Goal: Transaction & Acquisition: Obtain resource

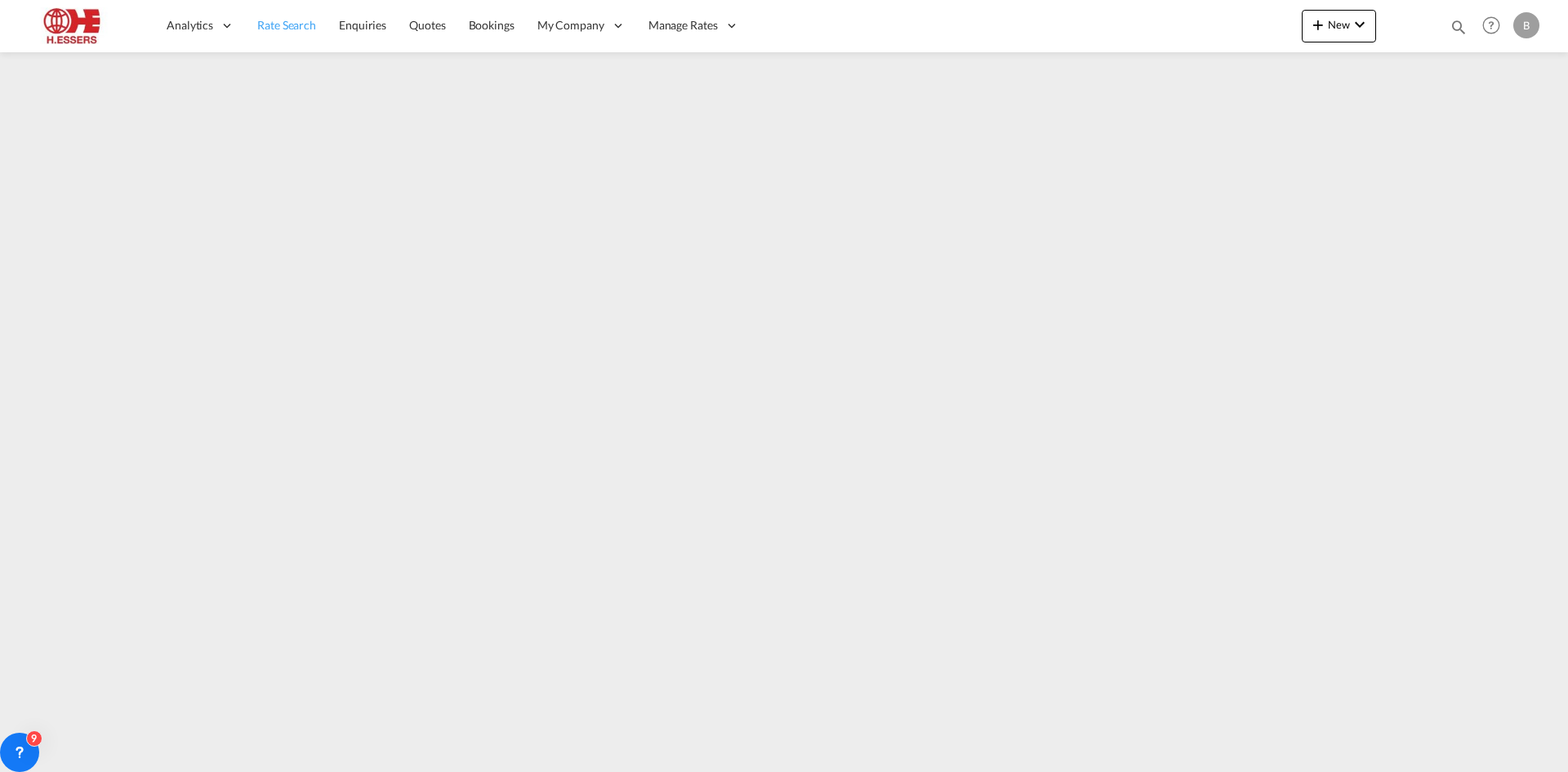
click at [267, 30] on span "Rate Search" at bounding box center [287, 25] width 59 height 14
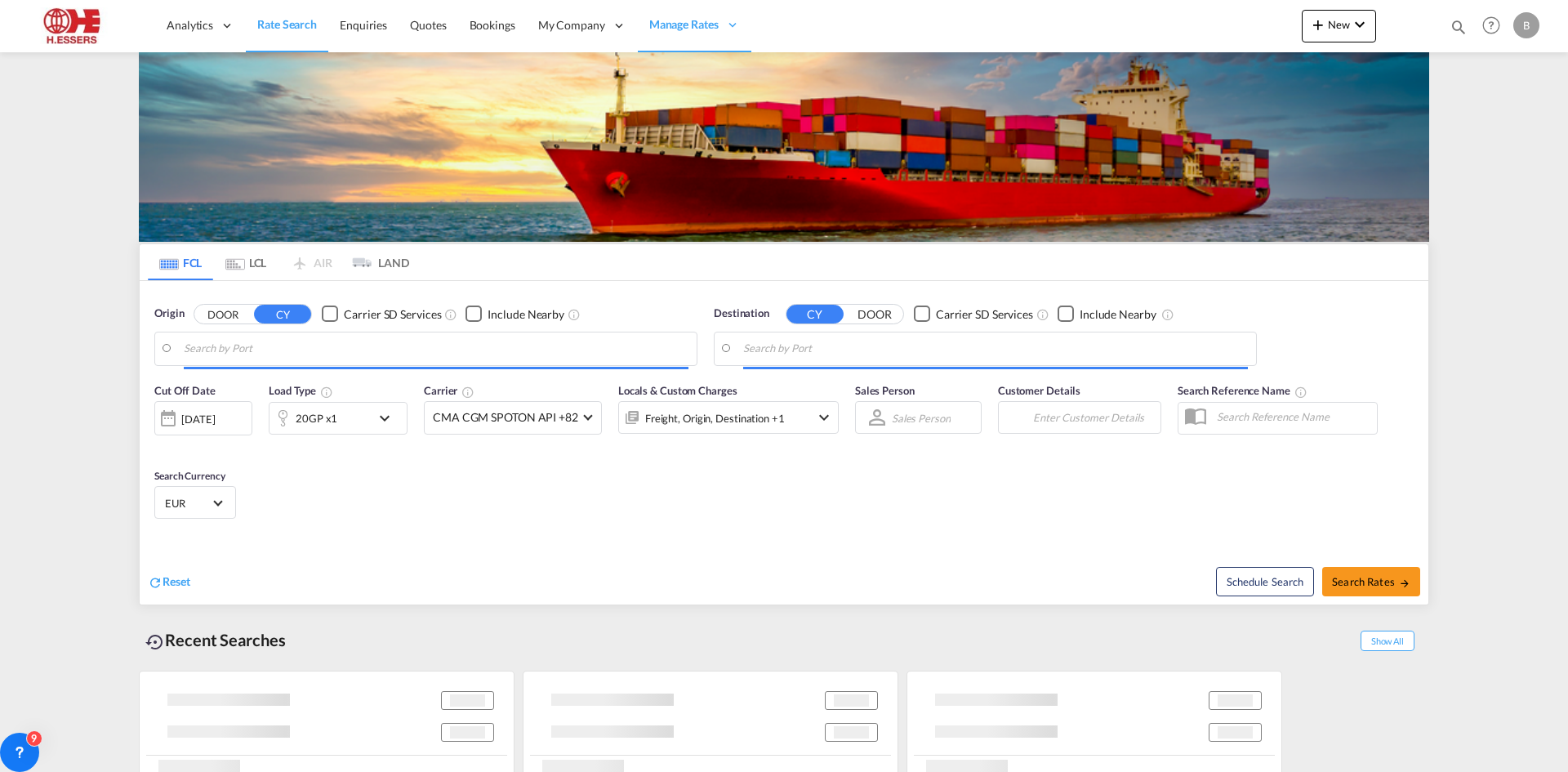
type input "[GEOGRAPHIC_DATA], BEANR"
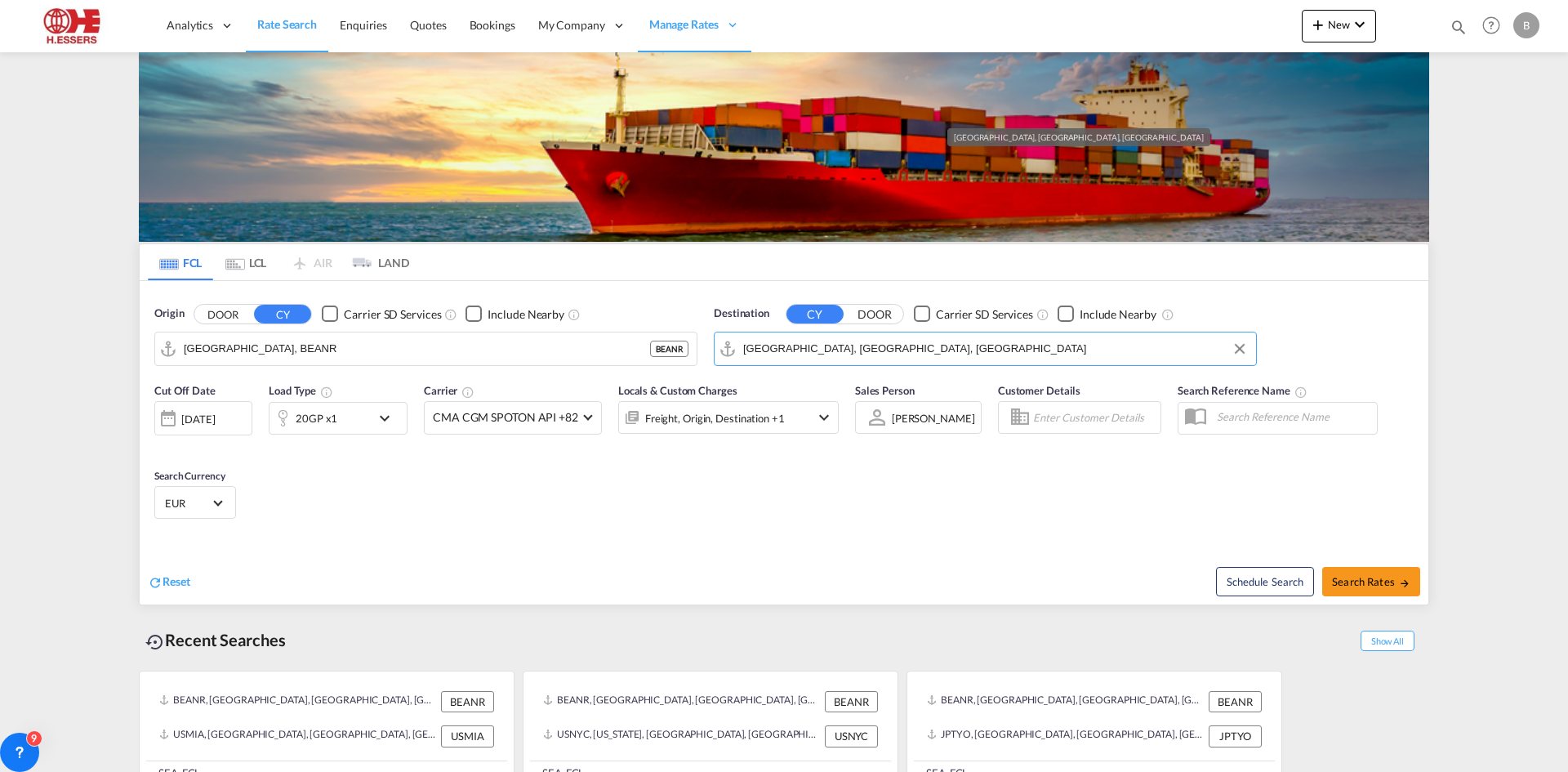
click at [838, 337] on input "[GEOGRAPHIC_DATA], [GEOGRAPHIC_DATA], [GEOGRAPHIC_DATA]" at bounding box center [996, 349] width 505 height 25
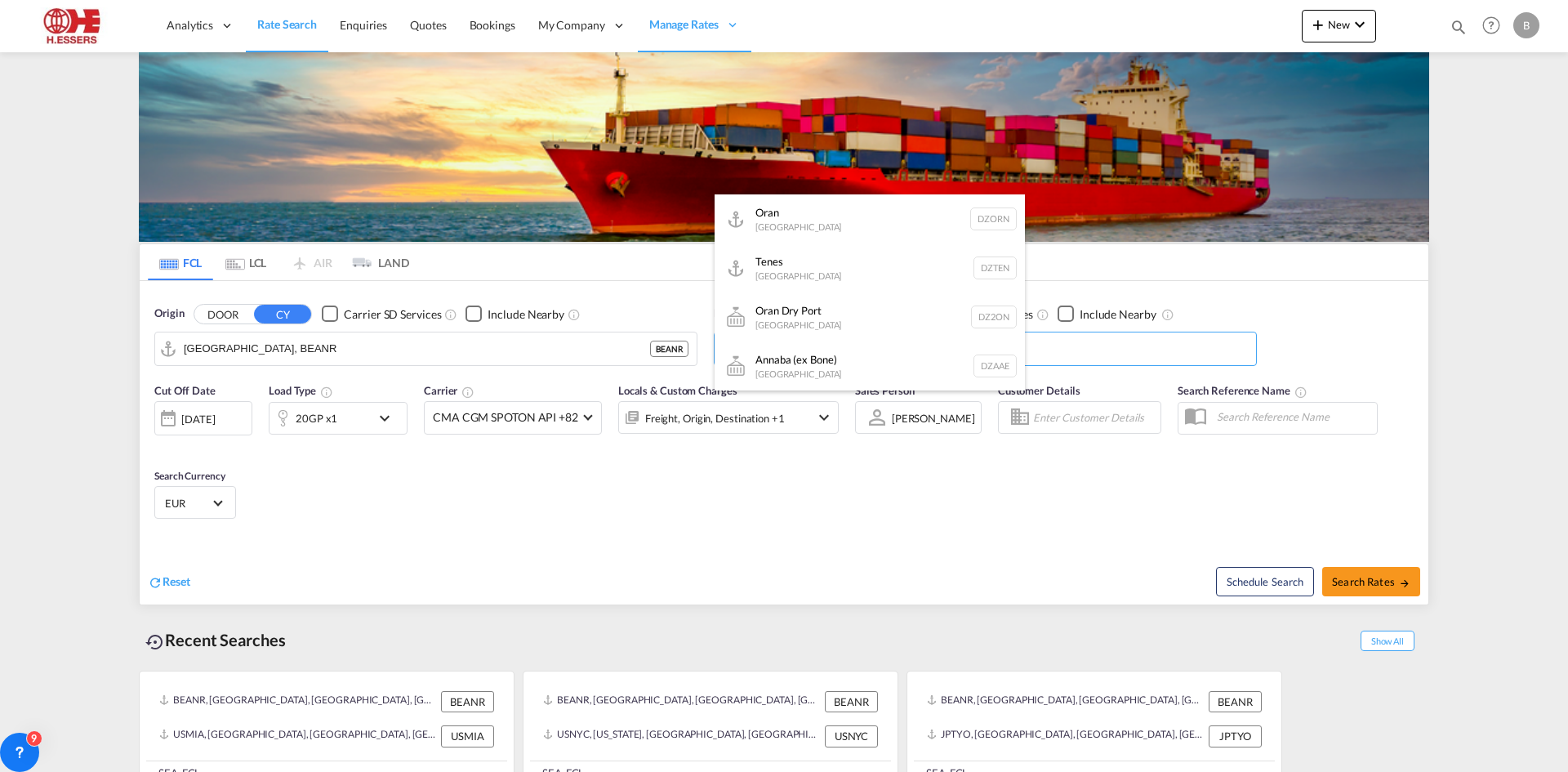
scroll to position [588, 0]
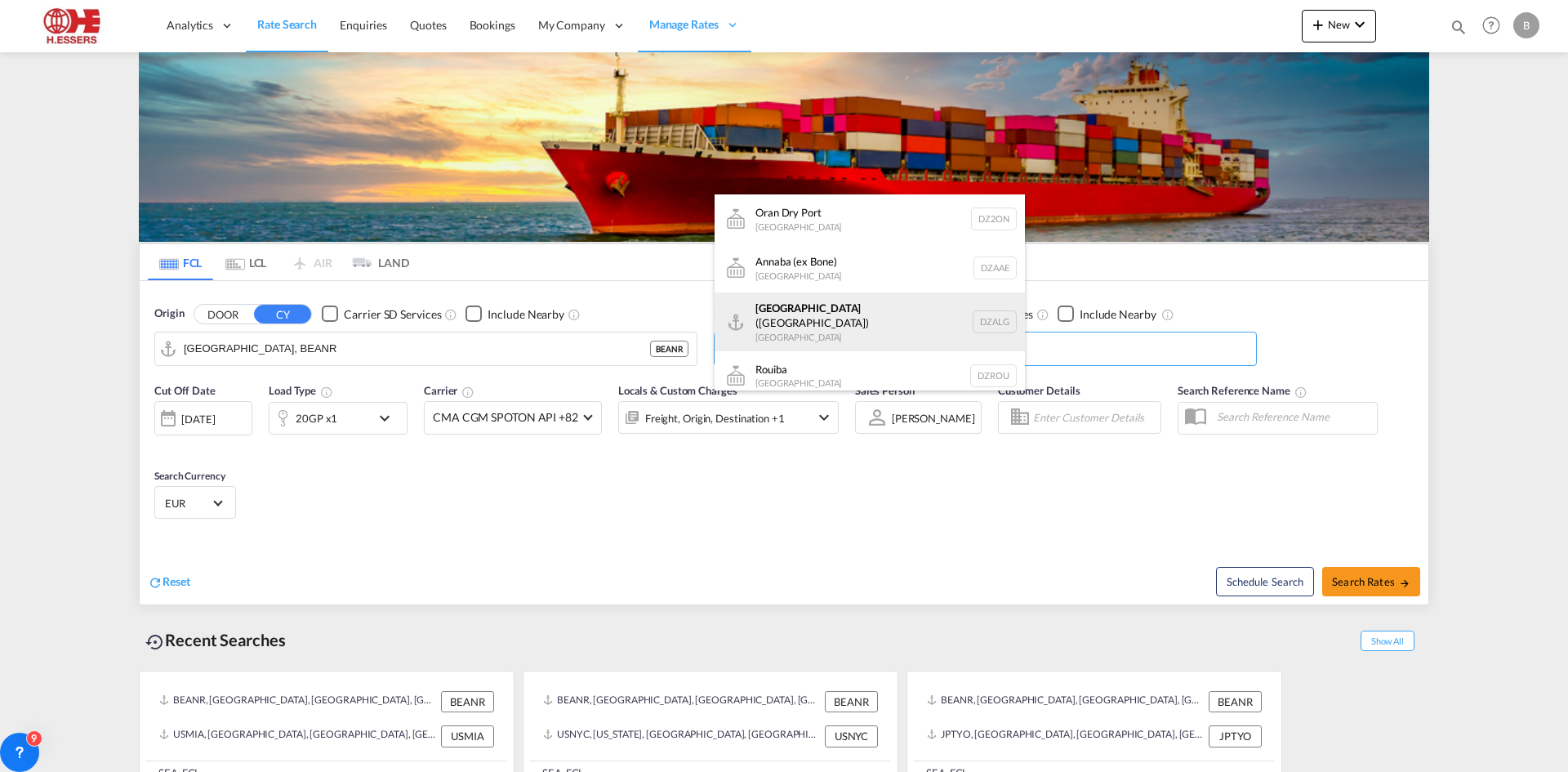
click at [843, 330] on div "[GEOGRAPHIC_DATA] ([GEOGRAPHIC_DATA]) [GEOGRAPHIC_DATA] [GEOGRAPHIC_DATA]" at bounding box center [869, 321] width 310 height 59
type input "[GEOGRAPHIC_DATA] ([GEOGRAPHIC_DATA]), DZALG"
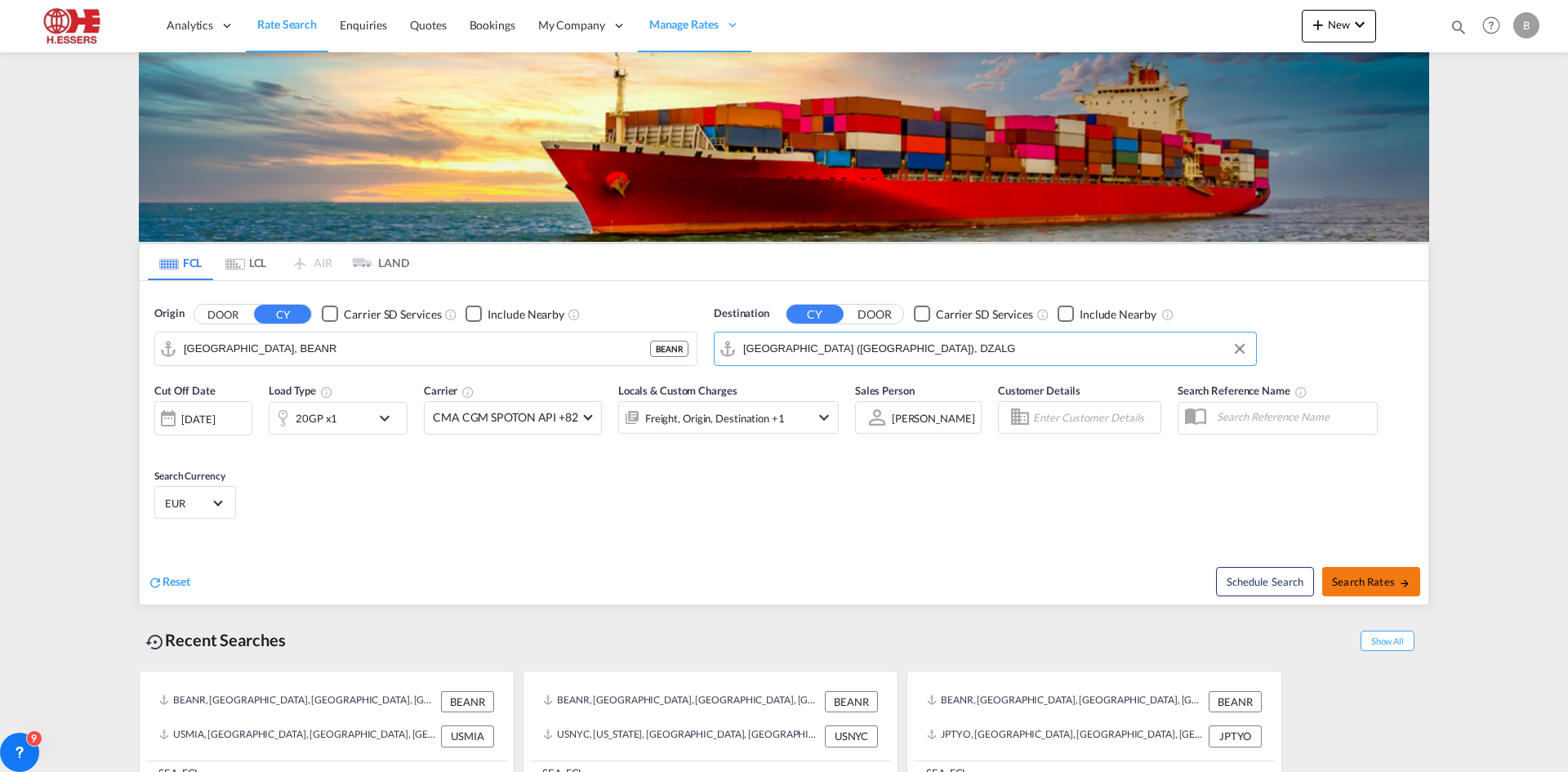
click at [1365, 575] on span "Search Rates" at bounding box center [1371, 582] width 78 height 13
type input "BEANR to DZALG / [DATE]"
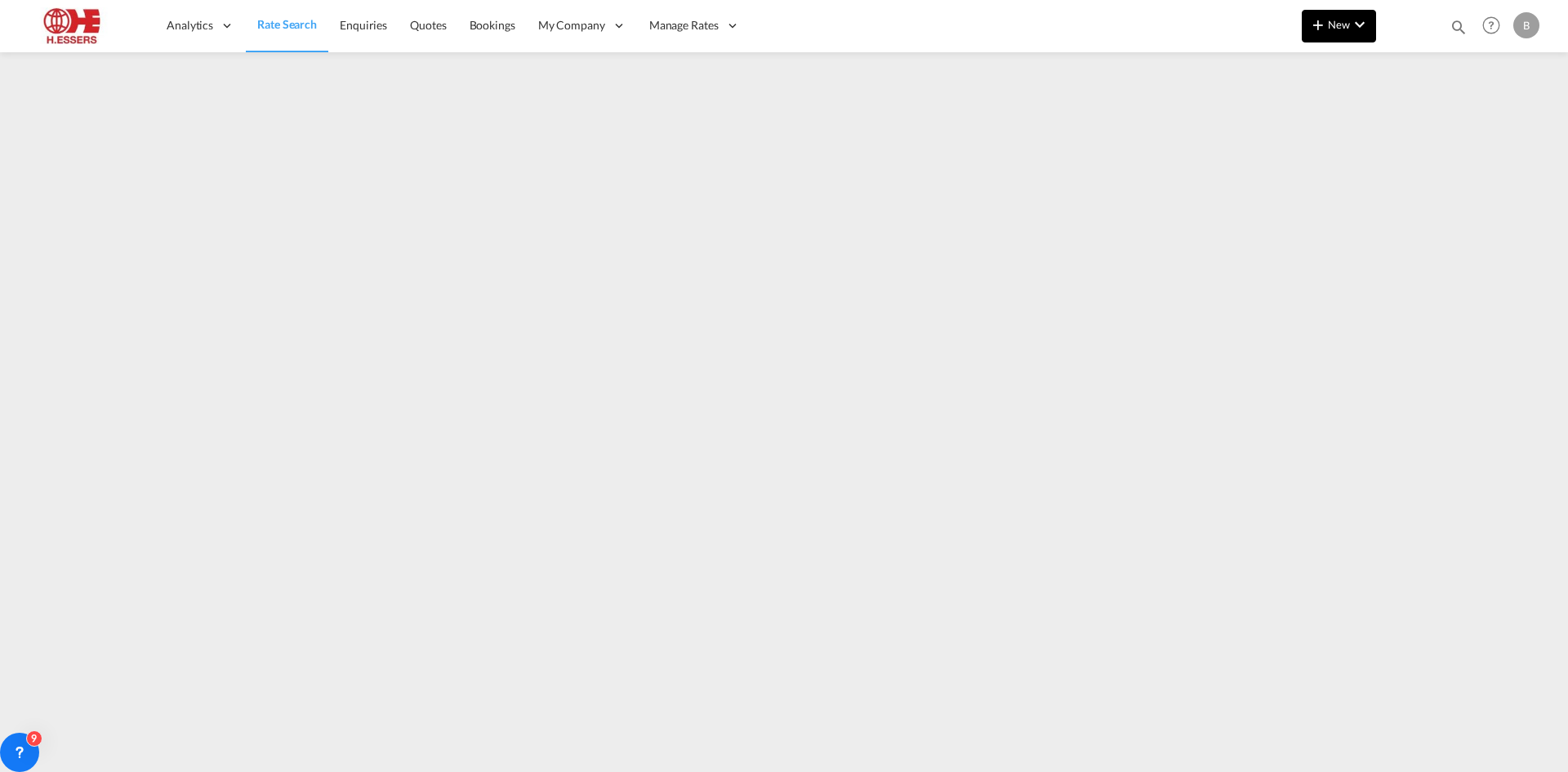
click at [1374, 36] on button "New" at bounding box center [1339, 26] width 75 height 33
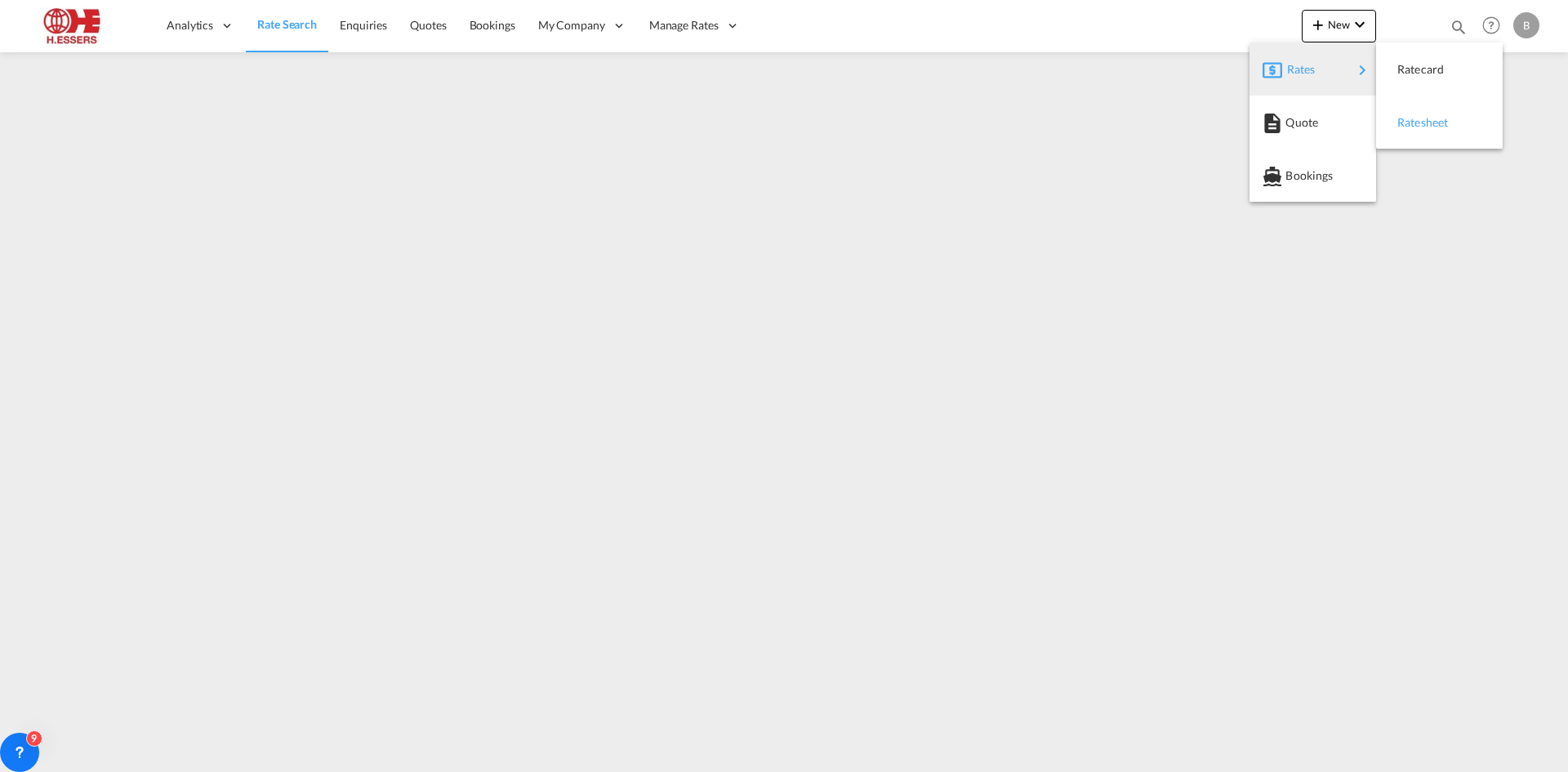
click at [1415, 119] on span "Ratesheet" at bounding box center [1406, 123] width 18 height 33
